Goal: Task Accomplishment & Management: Use online tool/utility

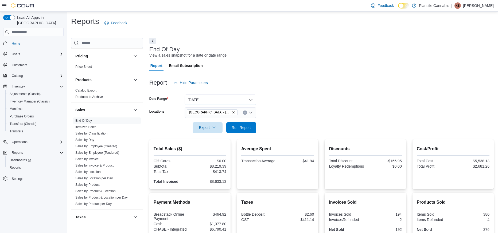
click at [238, 95] on button "[DATE]" at bounding box center [221, 100] width 72 height 11
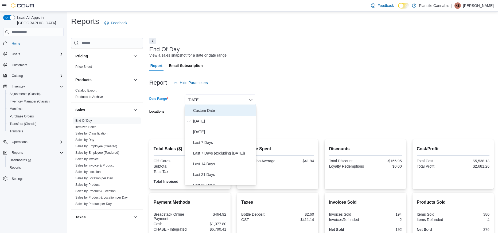
click at [231, 109] on span "Custom Date" at bounding box center [223, 110] width 61 height 6
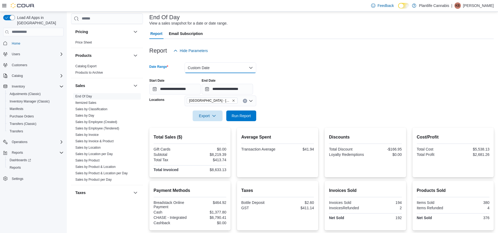
scroll to position [35, 0]
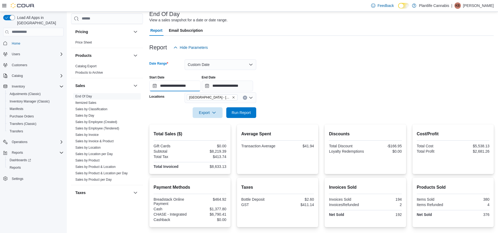
click at [194, 86] on input "**********" at bounding box center [174, 86] width 51 height 11
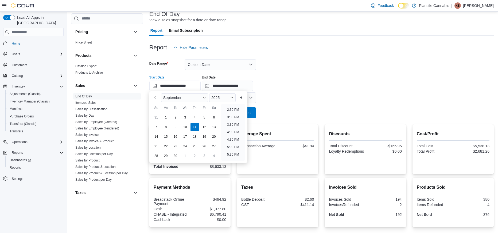
scroll to position [258, 0]
drag, startPoint x: 235, startPoint y: 149, endPoint x: 246, endPoint y: 108, distance: 43.0
click at [235, 149] on li "8:00 PM" at bounding box center [233, 150] width 16 height 6
type input "**********"
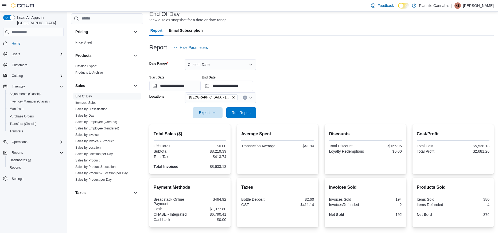
click at [247, 87] on input "**********" at bounding box center [227, 86] width 51 height 11
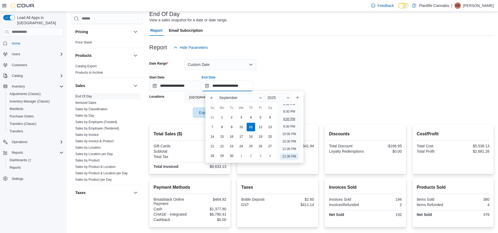
scroll to position [303, 0]
click at [290, 135] on li "10:00 PM" at bounding box center [289, 135] width 18 height 6
type input "**********"
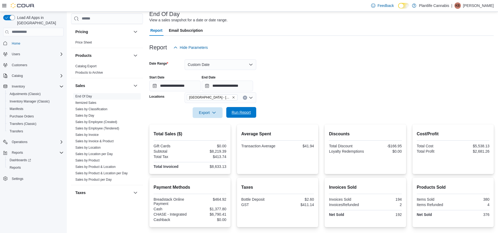
click at [243, 116] on span "Run Report" at bounding box center [242, 112] width 24 height 11
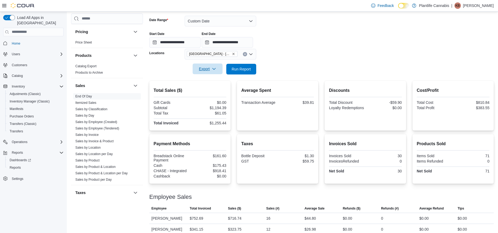
scroll to position [50, 0]
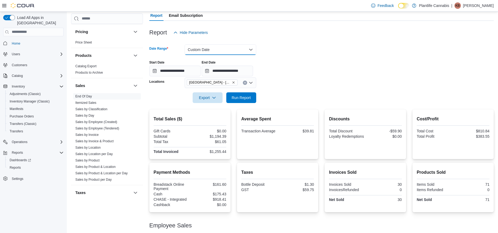
click at [218, 46] on button "Custom Date" at bounding box center [221, 49] width 72 height 11
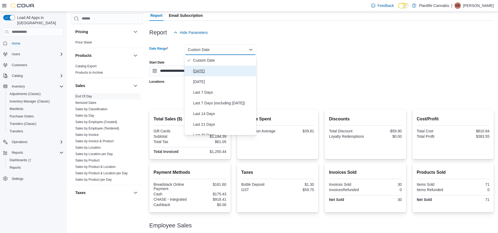
drag, startPoint x: 212, startPoint y: 69, endPoint x: 263, endPoint y: 79, distance: 51.6
click at [213, 69] on span "[DATE]" at bounding box center [223, 71] width 61 height 6
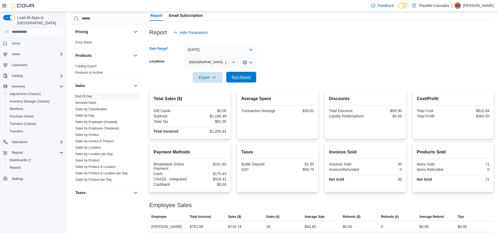
click at [250, 79] on span "Run Report" at bounding box center [241, 77] width 19 height 5
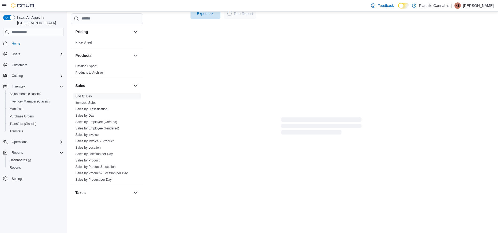
scroll to position [93, 0]
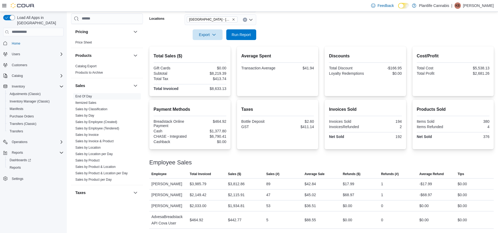
click at [242, 42] on div at bounding box center [321, 43] width 345 height 6
click at [242, 39] on span "Run Report" at bounding box center [242, 34] width 24 height 11
click at [252, 36] on span "Run Report" at bounding box center [242, 34] width 24 height 11
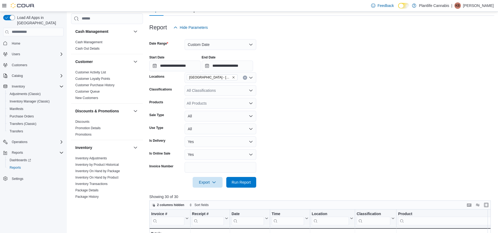
scroll to position [51, 118]
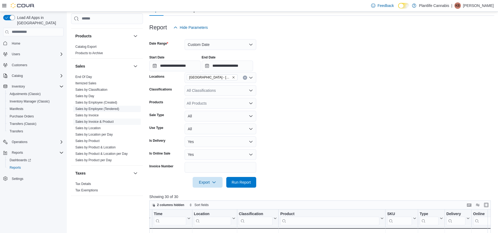
click at [112, 108] on link "Sales by Employee (Tendered)" at bounding box center [97, 109] width 44 height 4
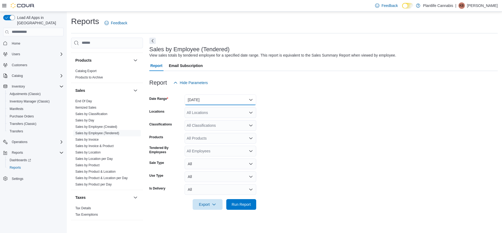
click at [217, 102] on button "[DATE]" at bounding box center [221, 100] width 72 height 11
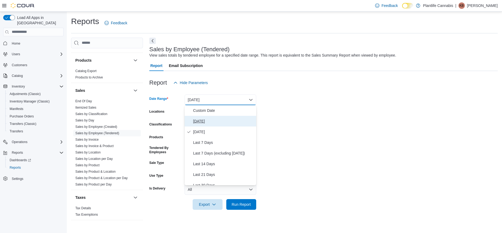
click at [204, 119] on span "[DATE]" at bounding box center [223, 121] width 61 height 6
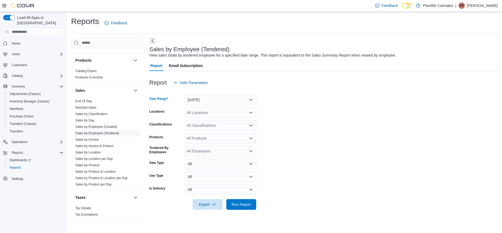
click at [206, 111] on div "All Locations" at bounding box center [221, 112] width 72 height 11
type input "****"
drag, startPoint x: 216, startPoint y: 121, endPoint x: 318, endPoint y: 126, distance: 101.1
click at [216, 121] on span "[GEOGRAPHIC_DATA] - [GEOGRAPHIC_DATA]" at bounding box center [239, 121] width 81 height 5
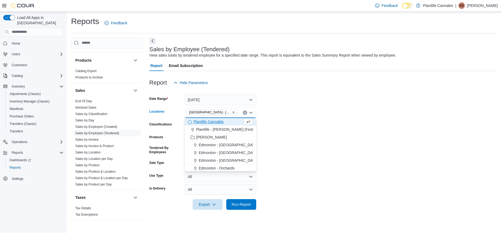
drag, startPoint x: 325, startPoint y: 127, endPoint x: 311, endPoint y: 127, distance: 14.2
click at [324, 127] on form "Date Range [DATE] Locations [GEOGRAPHIC_DATA] - [GEOGRAPHIC_DATA] Combo box. Se…" at bounding box center [323, 149] width 349 height 122
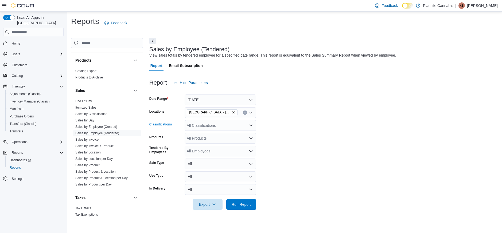
click at [217, 124] on div "All Classifications" at bounding box center [221, 125] width 72 height 11
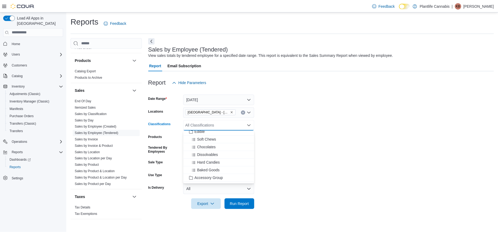
scroll to position [42, 0]
click at [222, 167] on button "Accessory Group" at bounding box center [221, 170] width 72 height 8
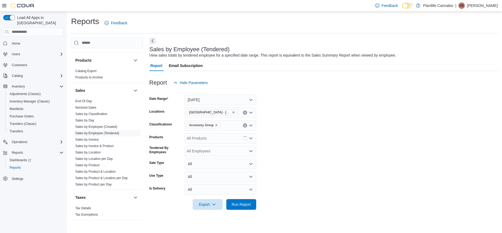
click at [312, 168] on form "Date Range [DATE] Locations [GEOGRAPHIC_DATA] - [GEOGRAPHIC_DATA] Classificatio…" at bounding box center [323, 149] width 349 height 122
drag, startPoint x: 246, startPoint y: 207, endPoint x: 278, endPoint y: 187, distance: 38.0
click at [246, 207] on span "Run Report" at bounding box center [242, 204] width 24 height 11
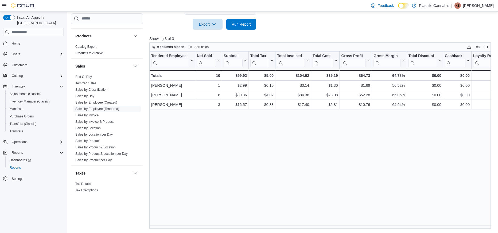
scroll to position [180, 0]
